Goal: Entertainment & Leisure: Consume media (video, audio)

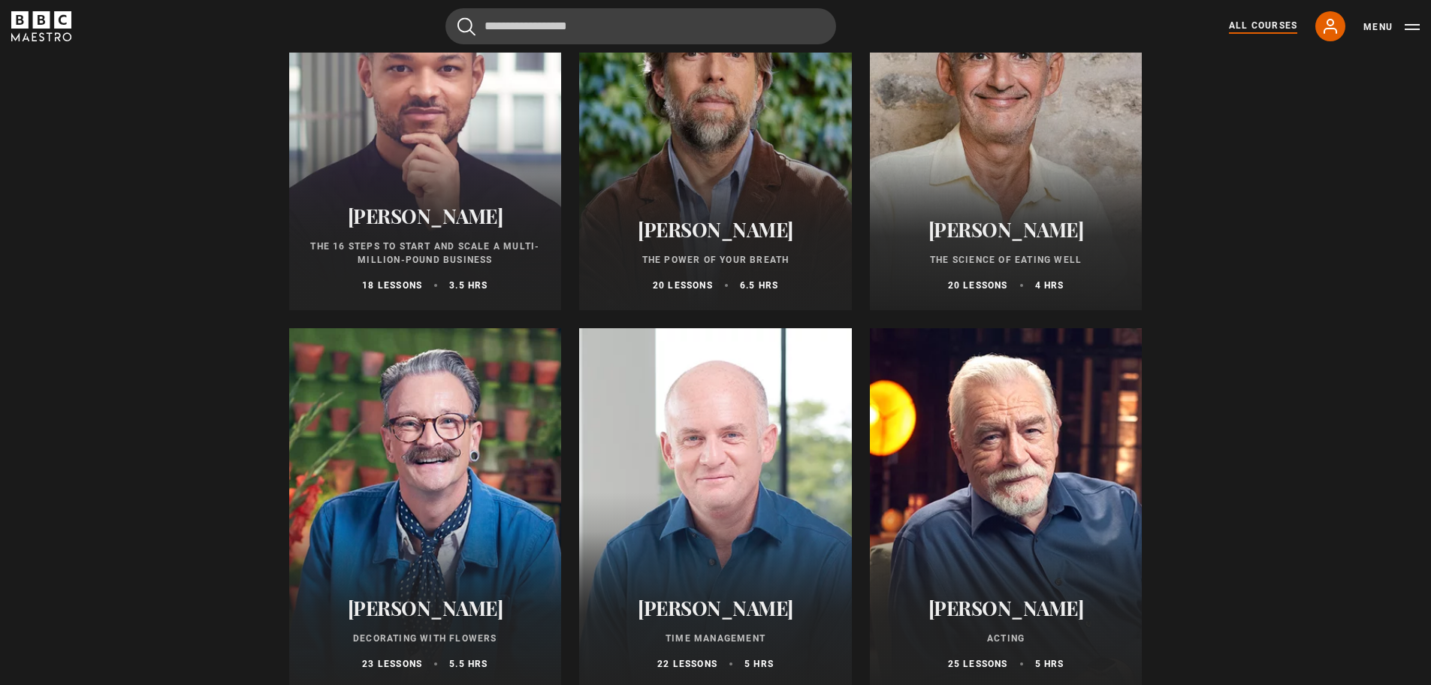
scroll to position [2029, 0]
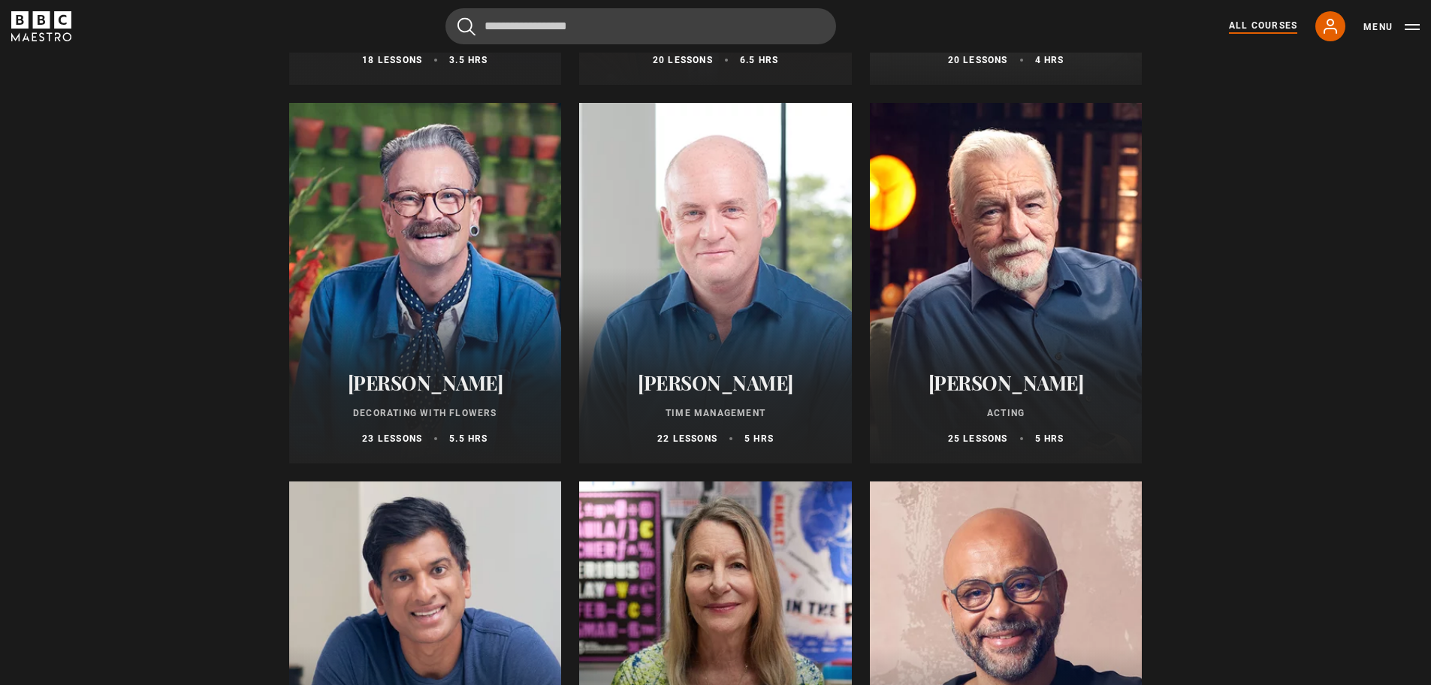
click at [728, 394] on h2 "[PERSON_NAME]" at bounding box center [715, 382] width 237 height 23
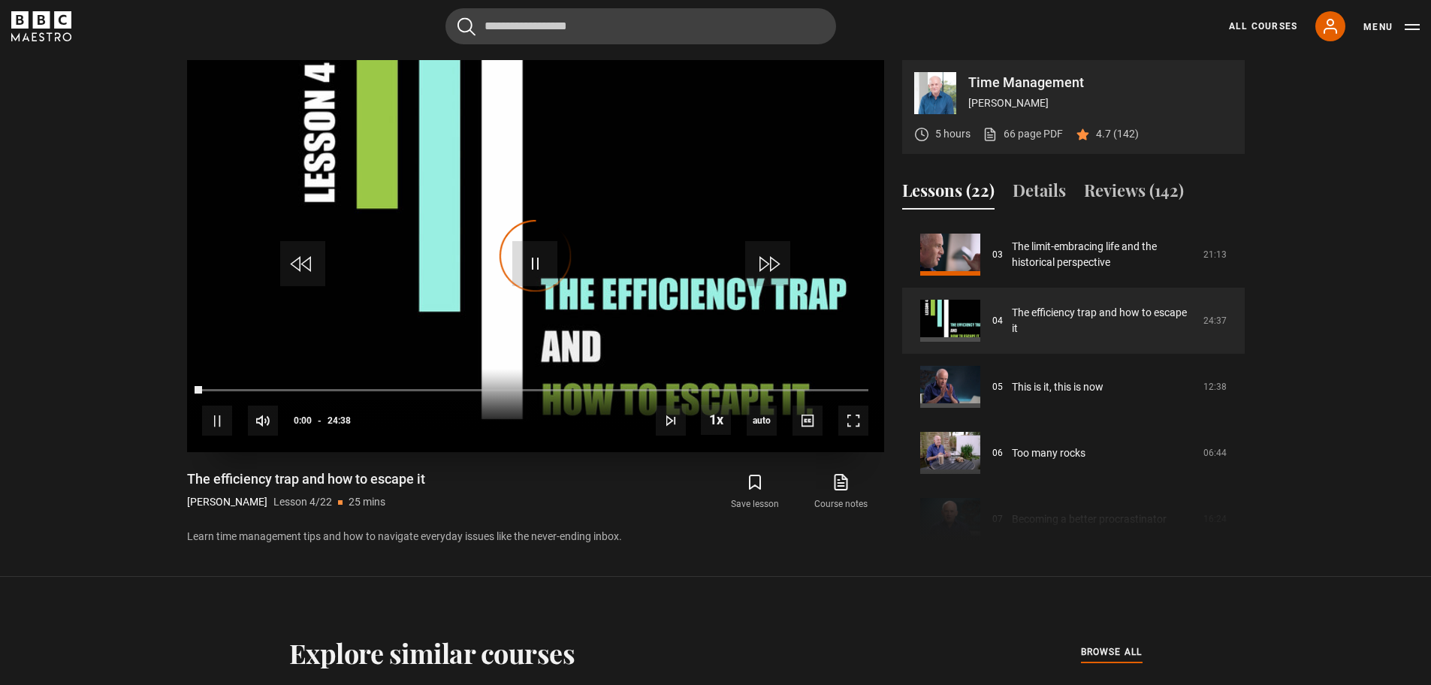
click at [537, 267] on div "Video Player is loading." at bounding box center [535, 256] width 75 height 75
click at [539, 262] on span "Video Player" at bounding box center [534, 263] width 45 height 45
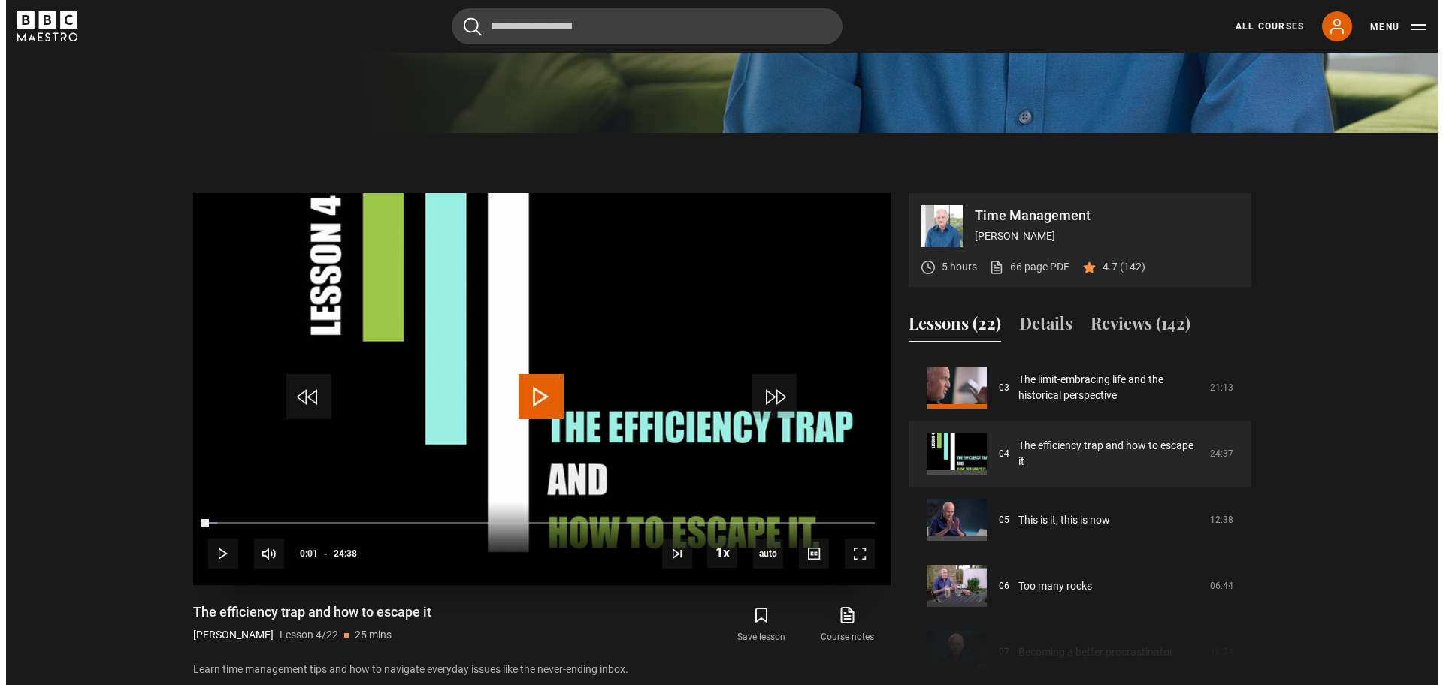
scroll to position [543, 0]
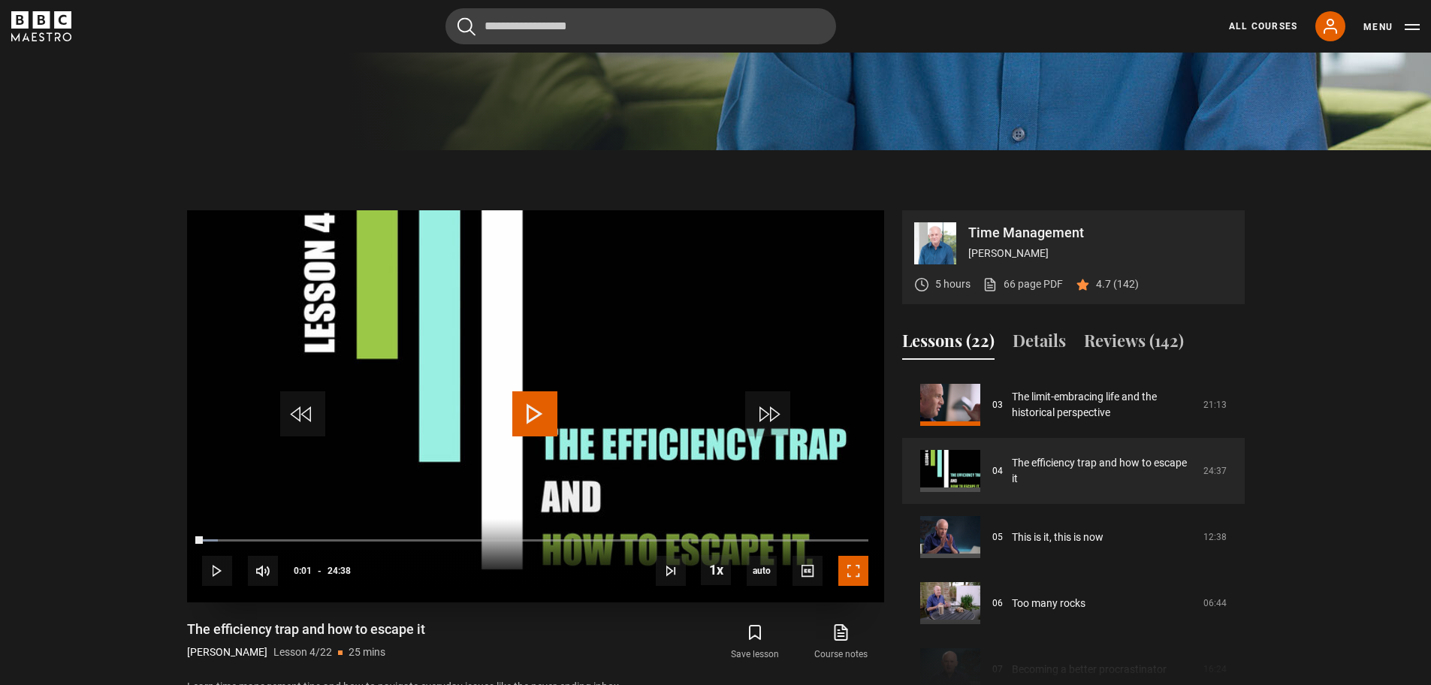
click at [851, 573] on span "Video Player" at bounding box center [854, 571] width 30 height 30
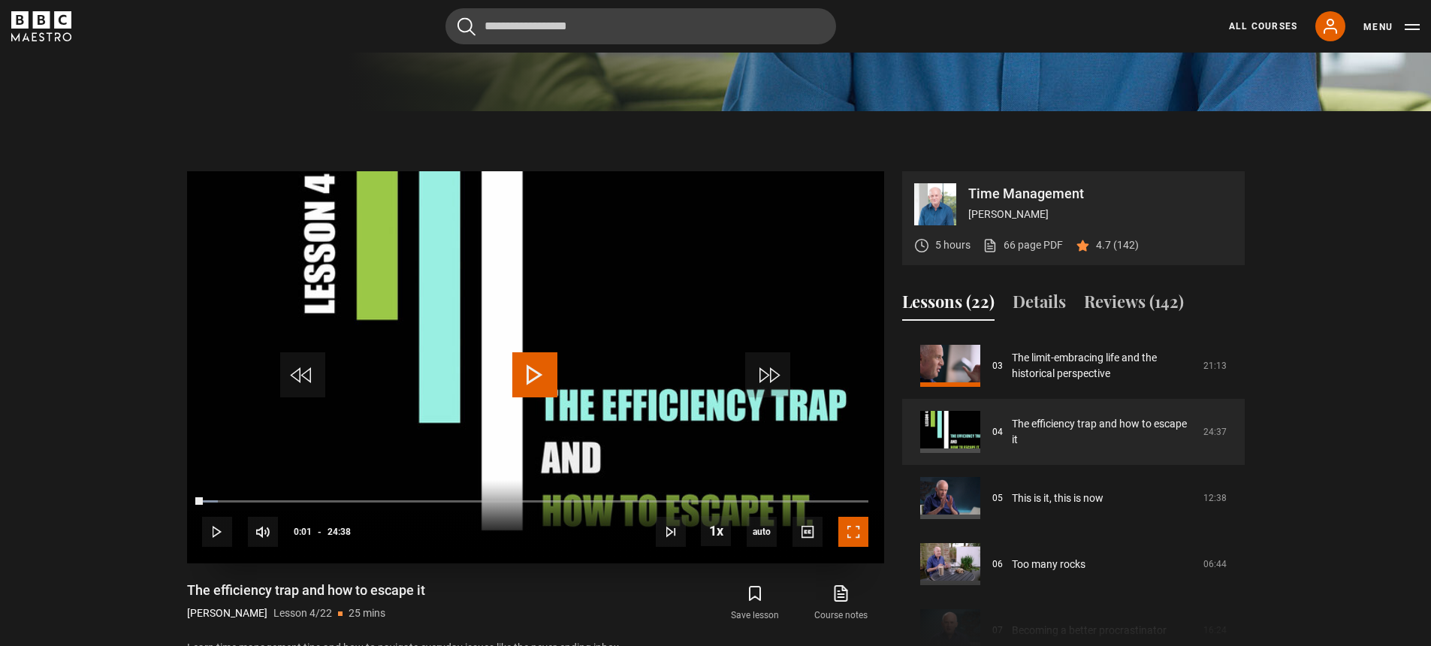
click at [845, 534] on span "Video Player" at bounding box center [854, 532] width 30 height 30
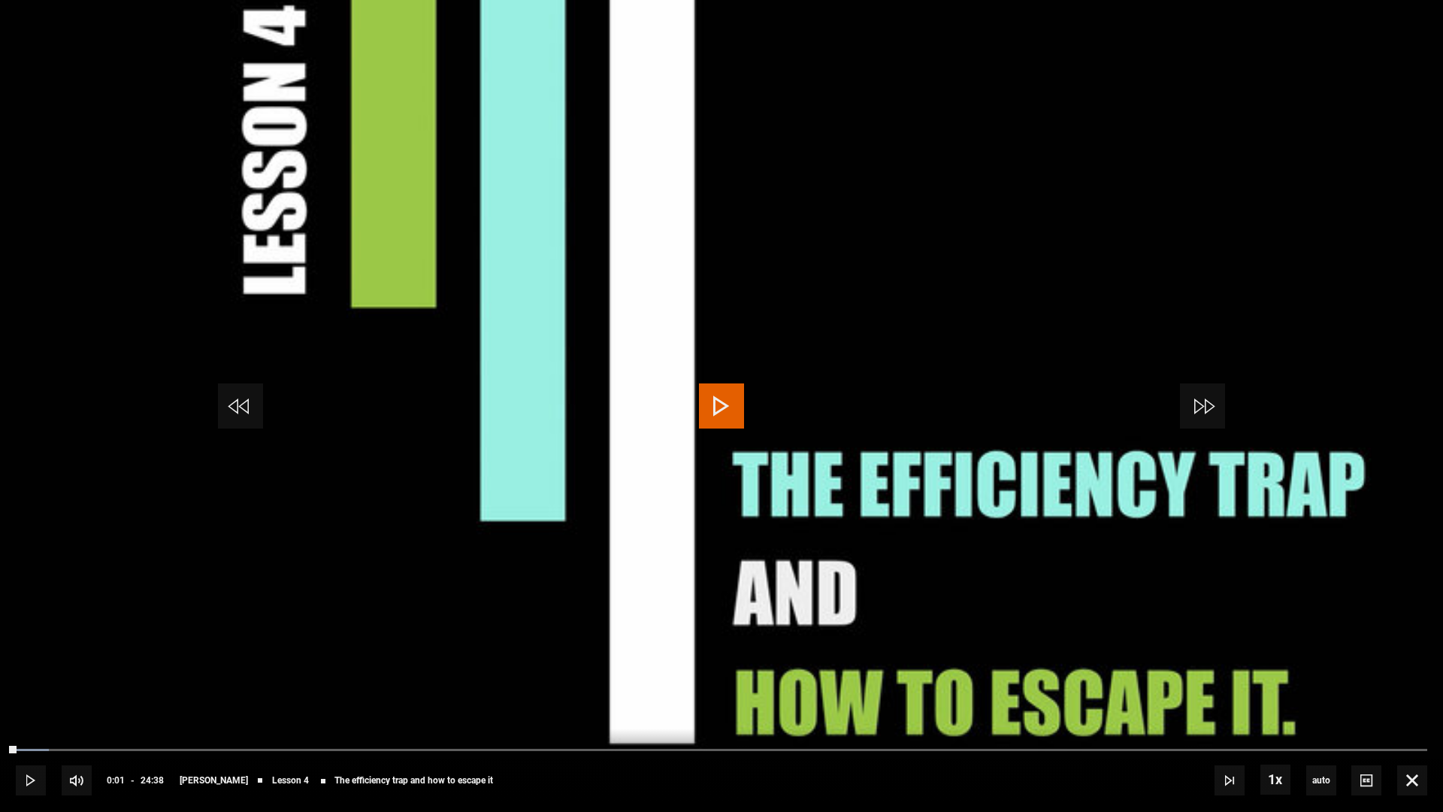
click at [726, 406] on span "Video Player" at bounding box center [721, 405] width 45 height 45
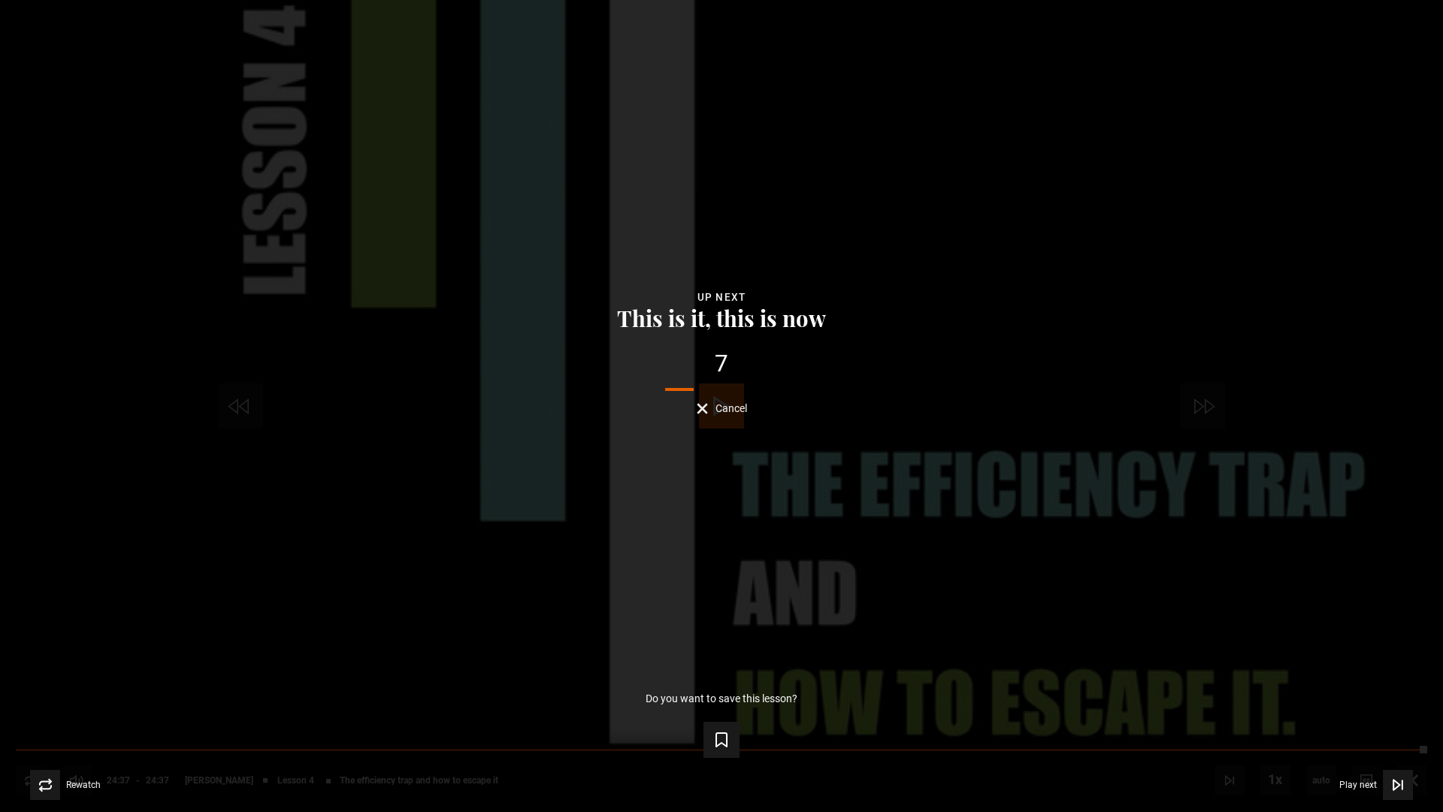
click at [739, 398] on div "7 Cancel" at bounding box center [721, 383] width 1395 height 62
click at [731, 404] on span "Cancel" at bounding box center [731, 408] width 32 height 11
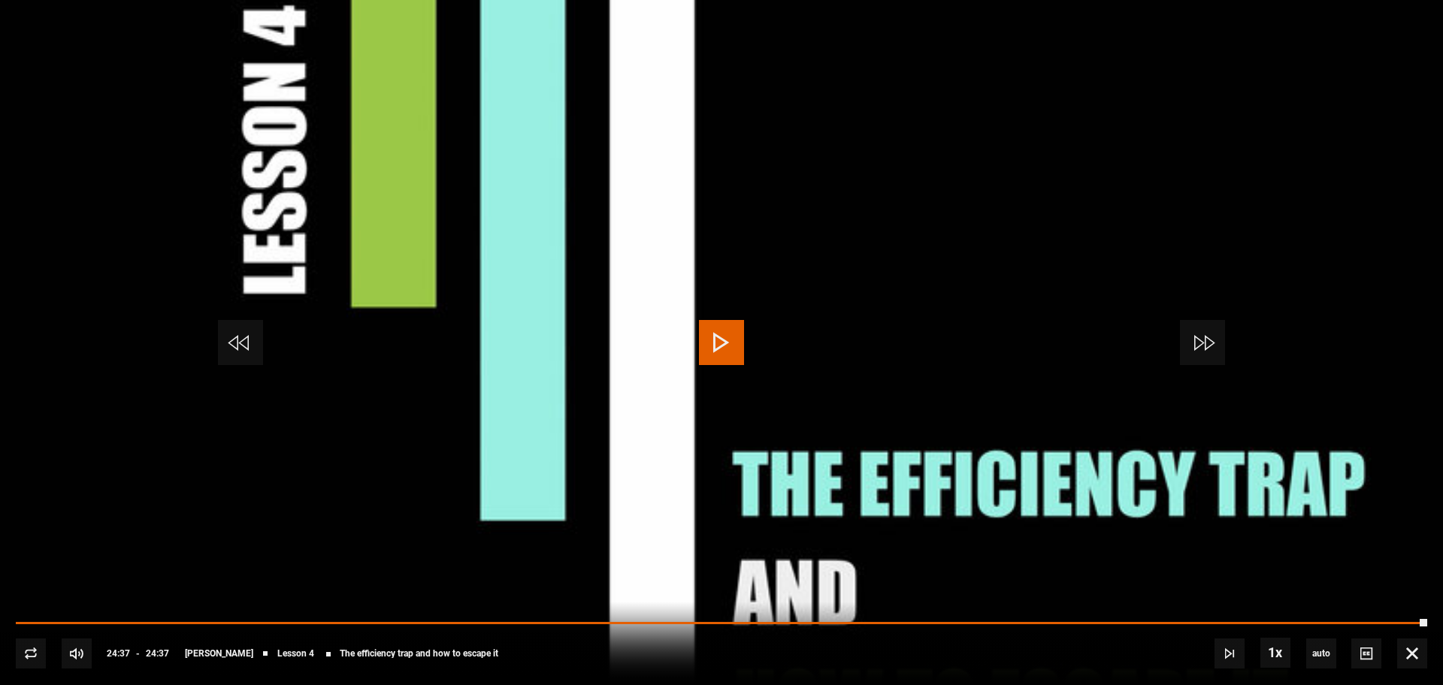
click at [697, 322] on button "Cancel" at bounding box center [722, 327] width 50 height 11
